Goal: Information Seeking & Learning: Learn about a topic

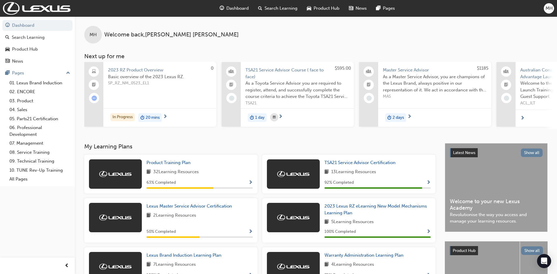
click at [130, 70] on span "2023 RZ Product Overview" at bounding box center [160, 70] width 104 height 7
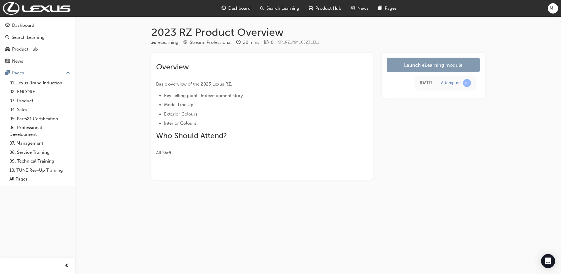
click at [432, 62] on link "Launch eLearning module" at bounding box center [433, 65] width 93 height 15
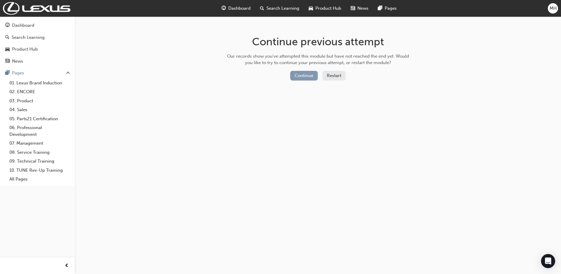
click at [313, 75] on button "Continue" at bounding box center [304, 76] width 28 height 10
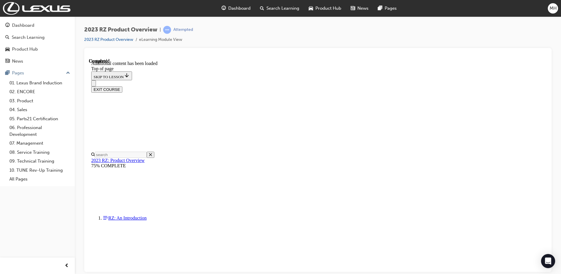
scroll to position [1537, 0]
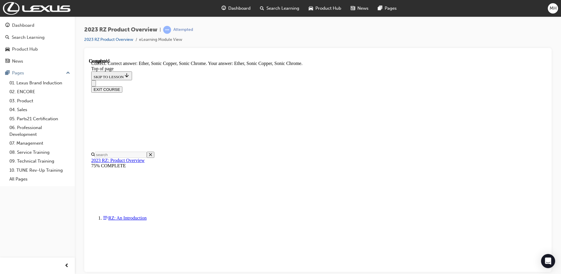
scroll to position [1635, 0]
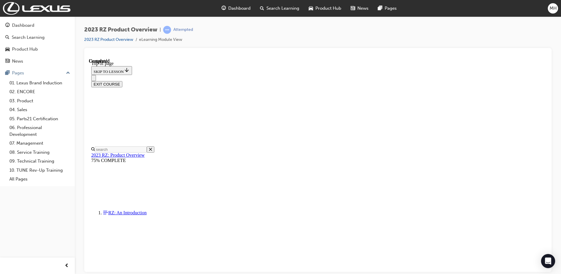
click at [122, 81] on button "EXIT COURSE" at bounding box center [106, 84] width 31 height 6
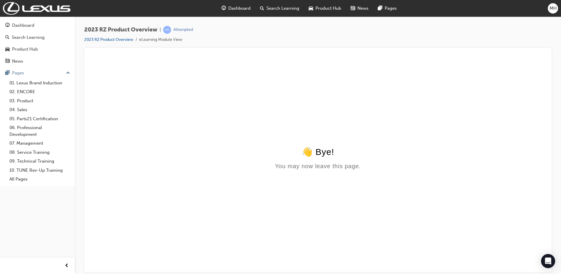
scroll to position [0, 0]
click at [34, 28] on div "Dashboard" at bounding box center [23, 25] width 22 height 7
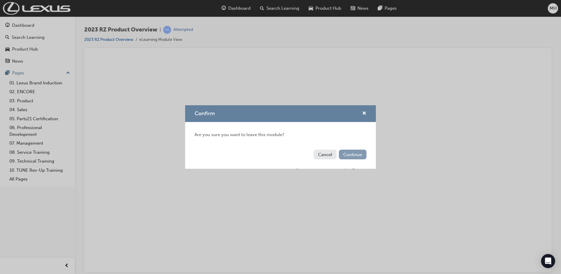
click at [351, 155] on button "Continue" at bounding box center [353, 154] width 28 height 10
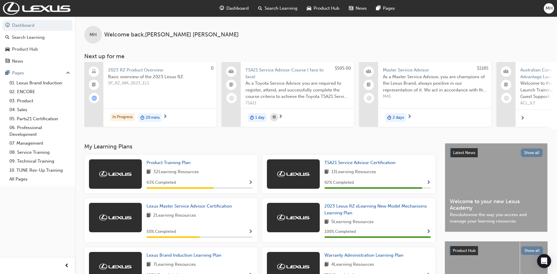
click at [139, 68] on span "2023 RZ Product Overview" at bounding box center [160, 70] width 104 height 7
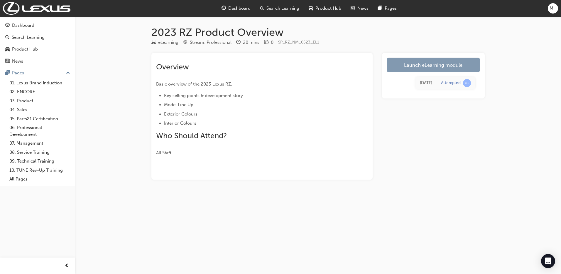
click at [435, 65] on link "Launch eLearning module" at bounding box center [433, 65] width 93 height 15
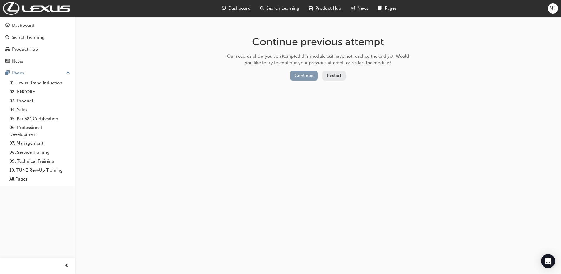
click at [314, 74] on button "Continue" at bounding box center [304, 76] width 28 height 10
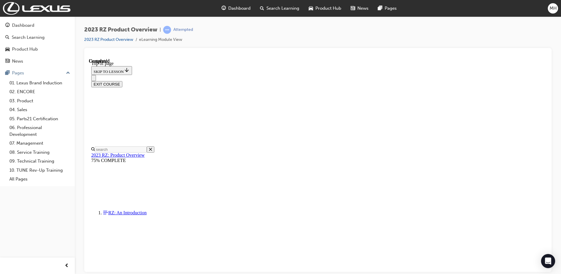
scroll to position [18, 0]
drag, startPoint x: 114, startPoint y: 238, endPoint x: 127, endPoint y: 219, distance: 23.0
